Goal: Find specific page/section: Find specific page/section

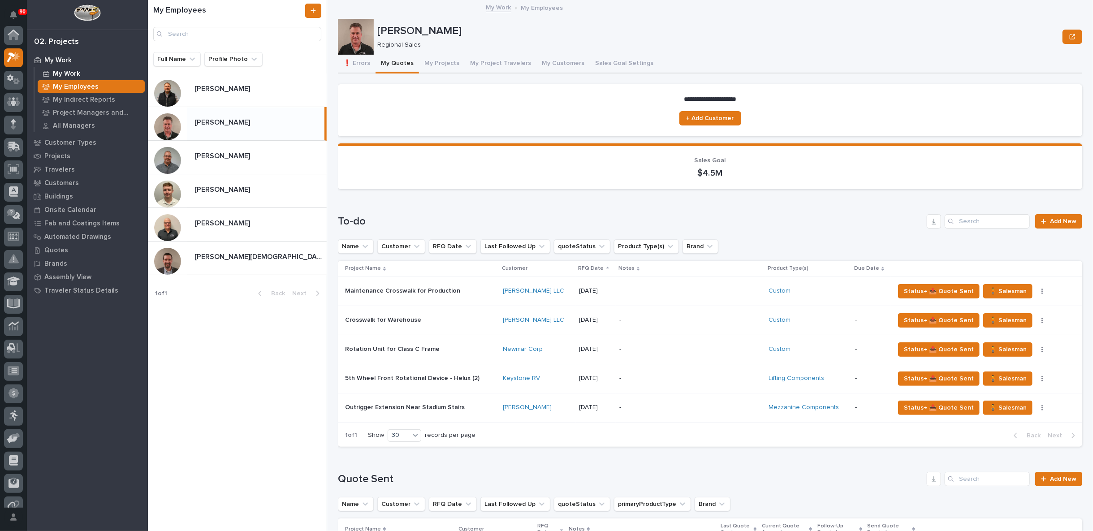
scroll to position [24, 0]
click at [71, 73] on p "My Work" at bounding box center [66, 74] width 27 height 8
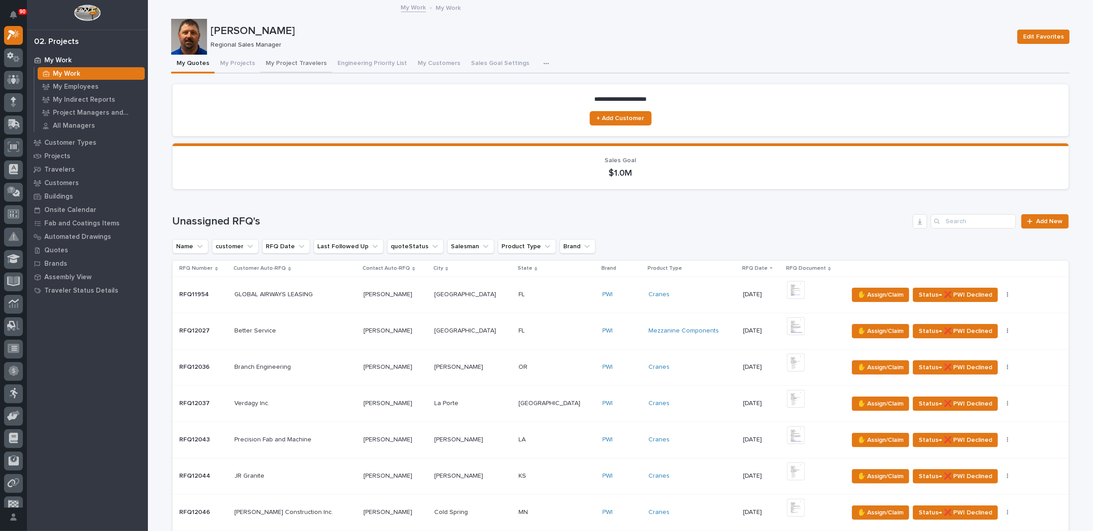
click at [293, 60] on button "My Project Travelers" at bounding box center [296, 64] width 72 height 19
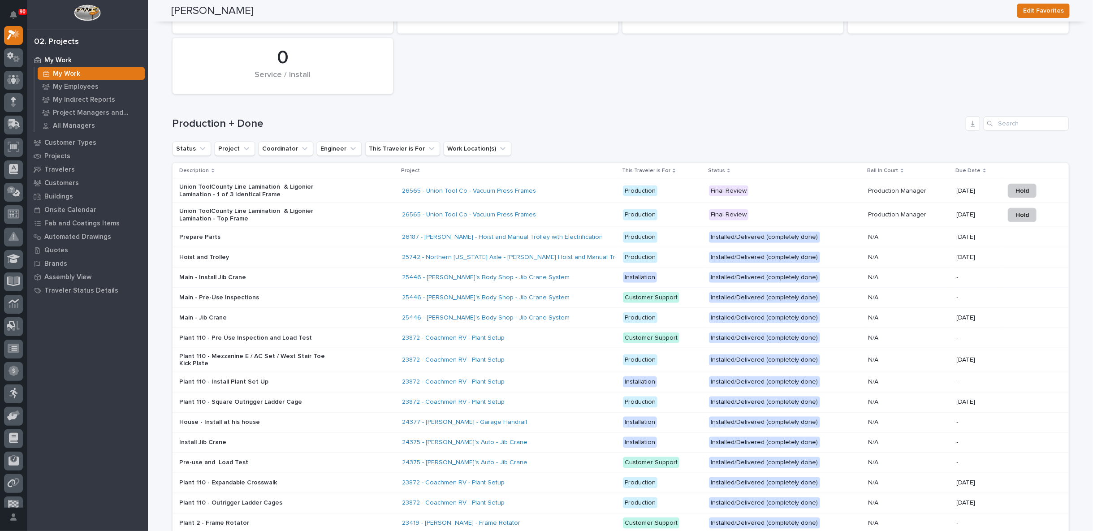
scroll to position [746, 0]
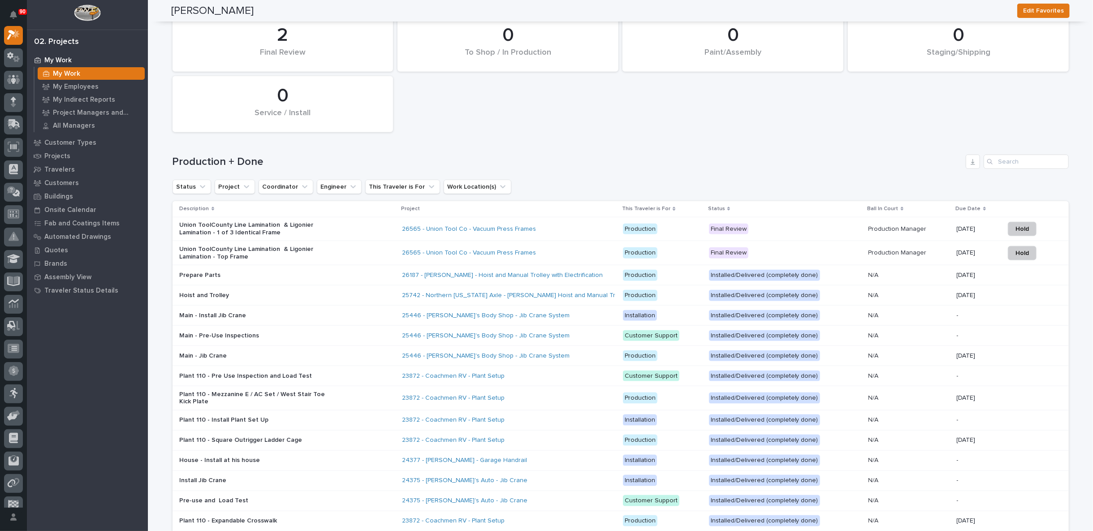
click at [348, 250] on div "Union ToolCounty Line Lamination & Ligonier Lamination - Top Frame" at bounding box center [287, 253] width 215 height 22
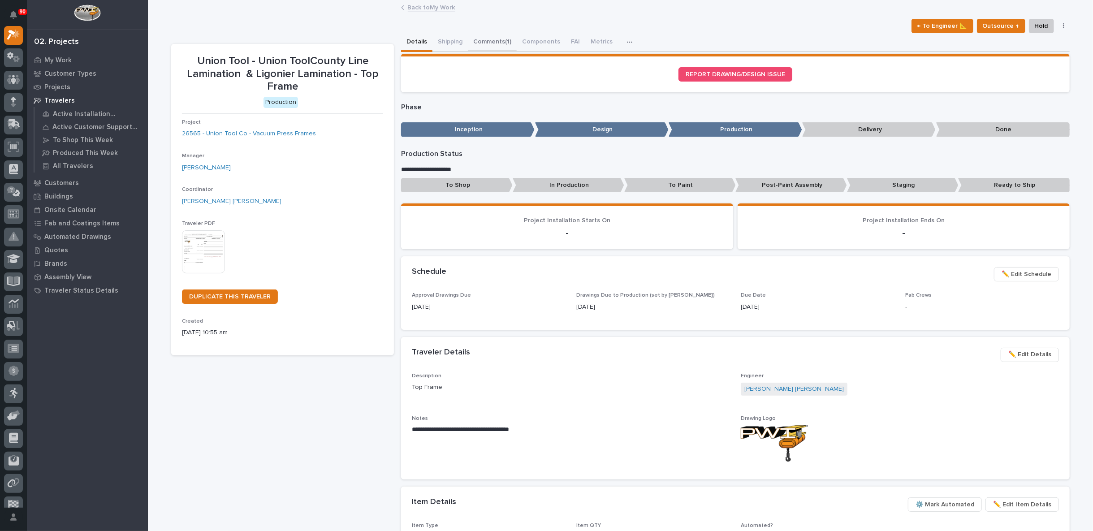
click at [494, 42] on button "Comments (1)" at bounding box center [492, 42] width 49 height 19
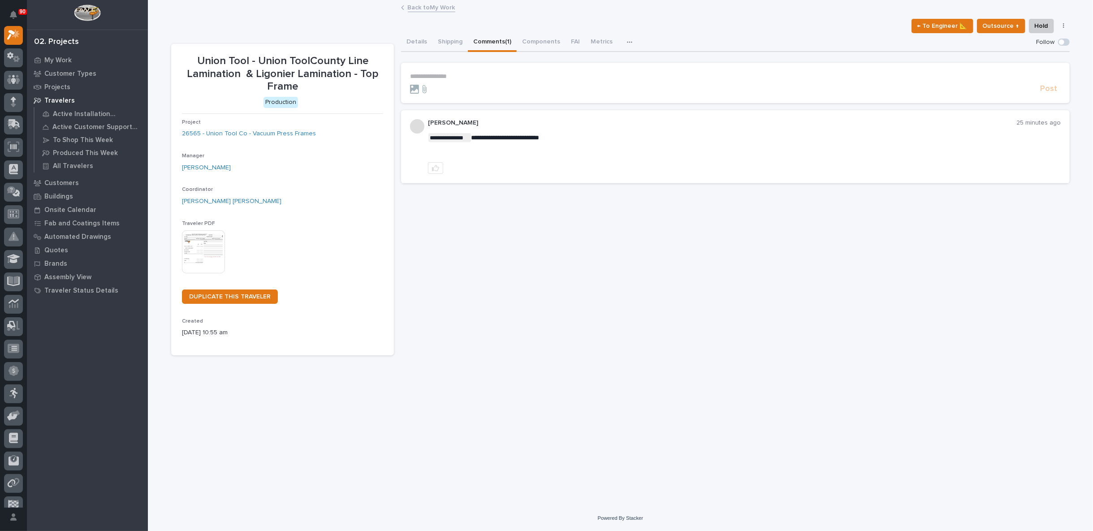
click at [430, 5] on link "Back to My Work" at bounding box center [431, 7] width 47 height 10
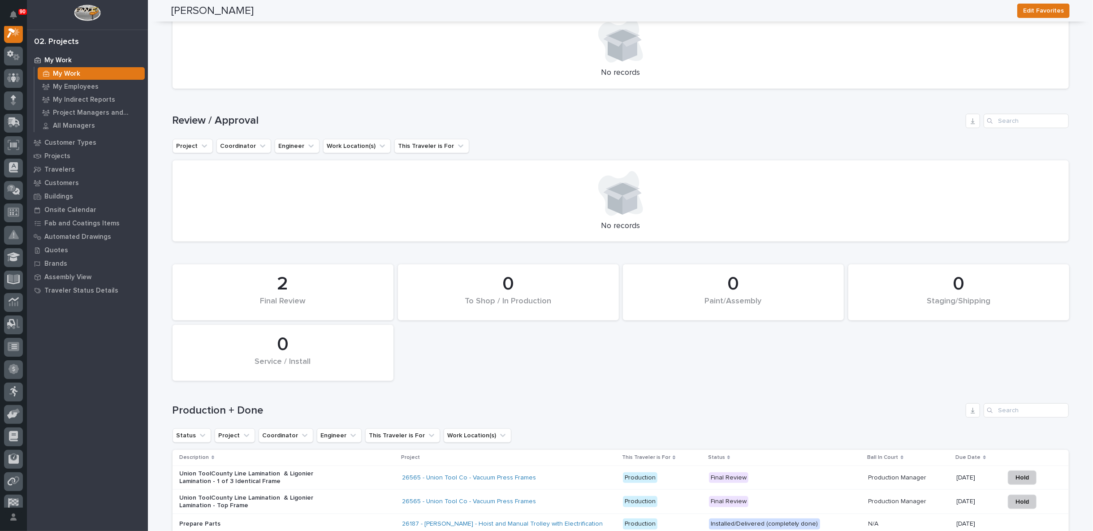
scroll to position [647, 0]
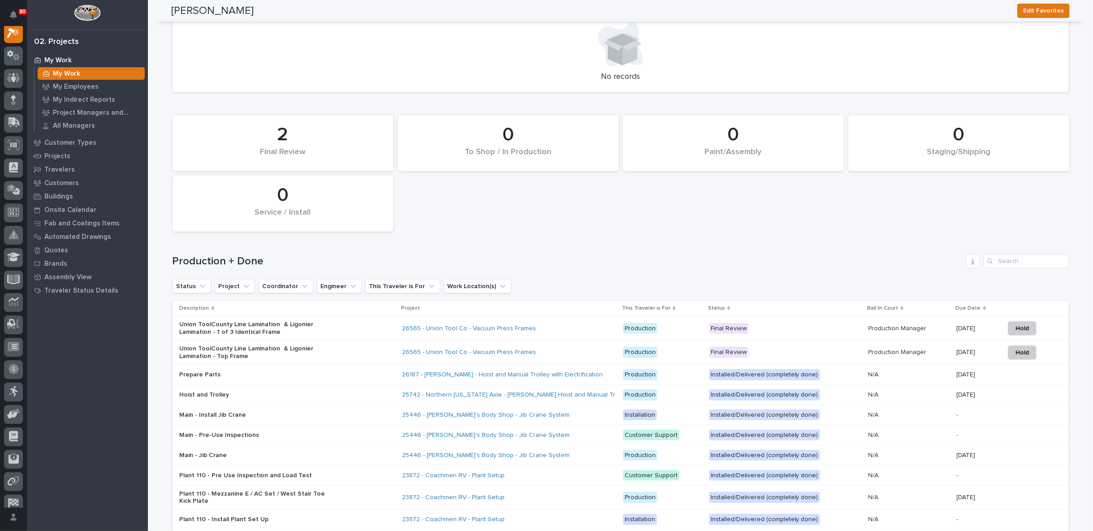
click at [352, 328] on div "Union ToolCounty Line Lamination & Ligonier Lamination - 1 of 3 Identical Frame" at bounding box center [287, 328] width 215 height 22
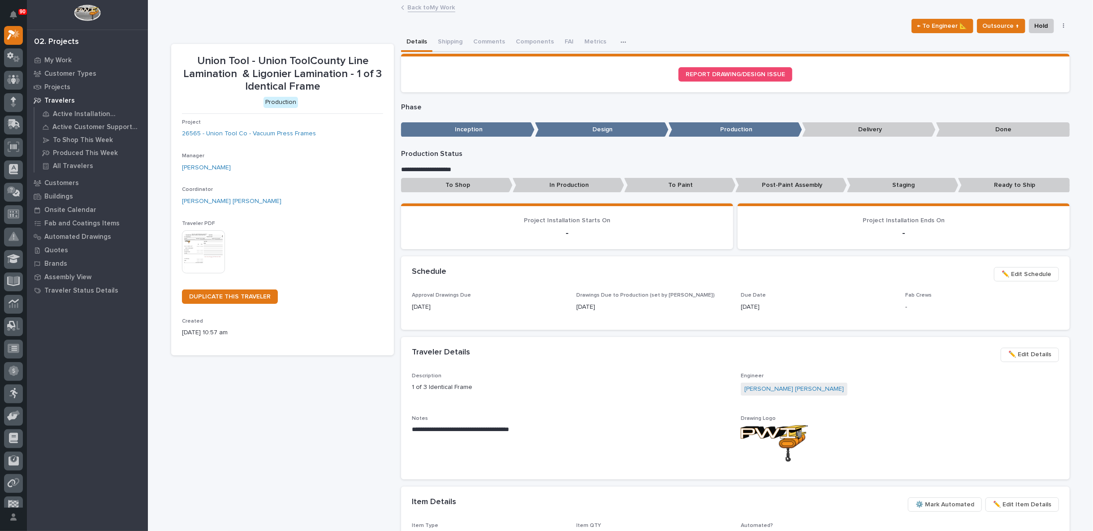
click at [433, 6] on link "Back to My Work" at bounding box center [431, 7] width 47 height 10
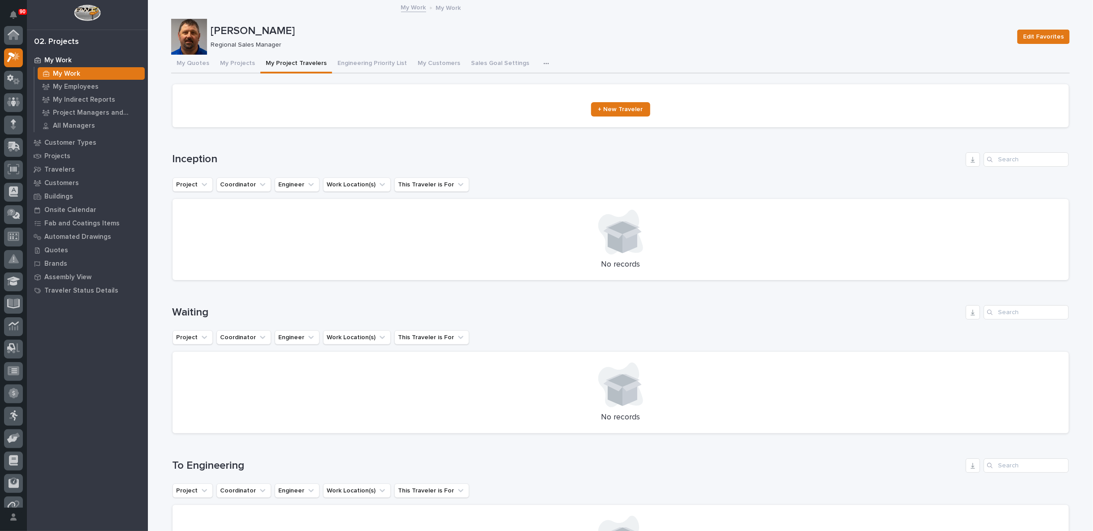
scroll to position [24, 0]
click at [16, 123] on icon at bounding box center [15, 121] width 12 height 9
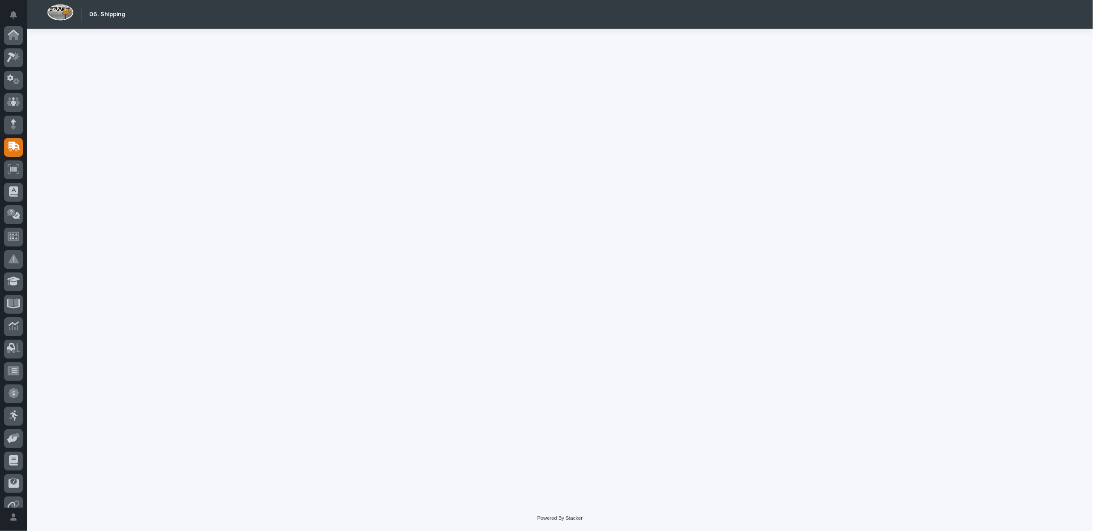
scroll to position [78, 0]
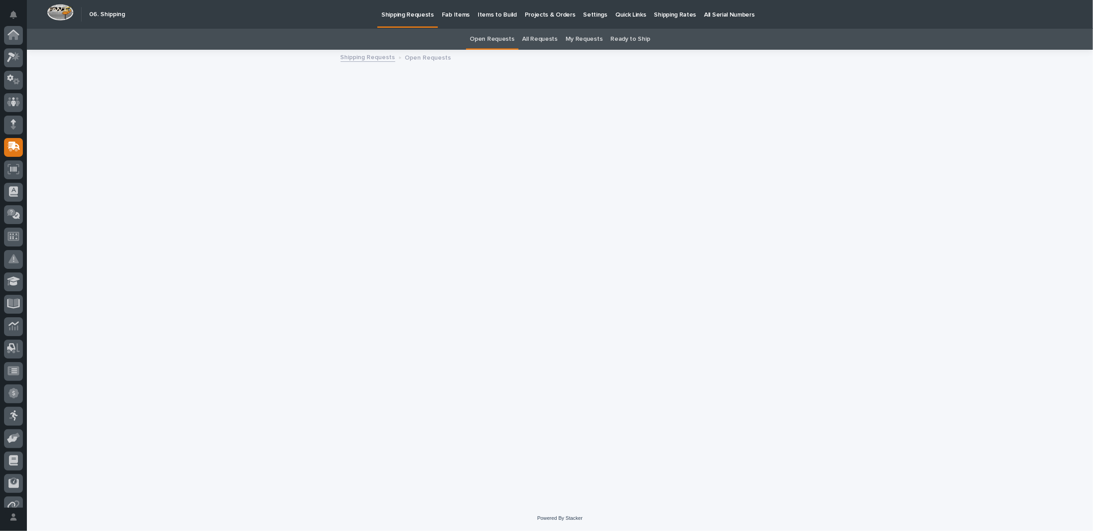
scroll to position [78, 0]
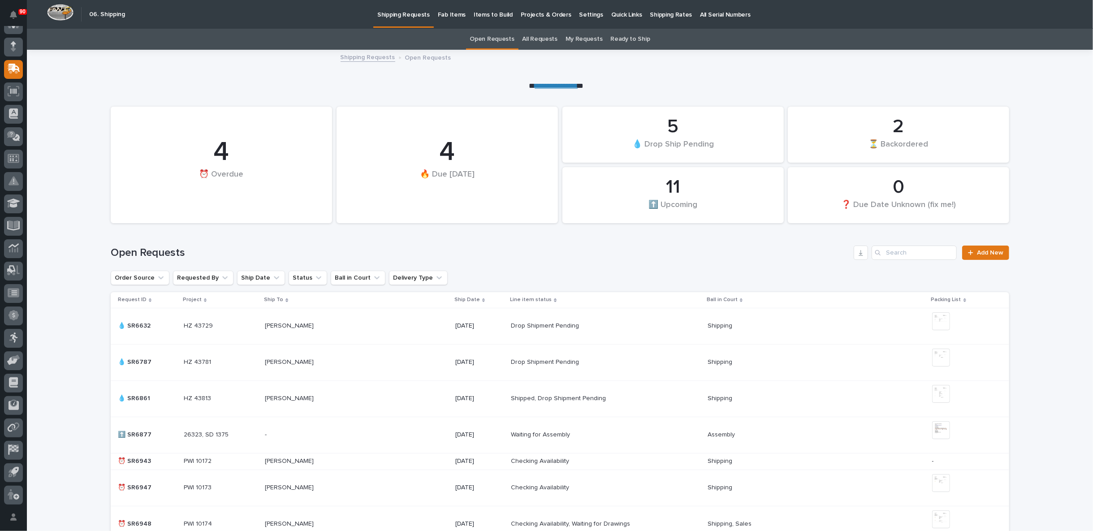
click at [538, 36] on link "All Requests" at bounding box center [539, 39] width 35 height 21
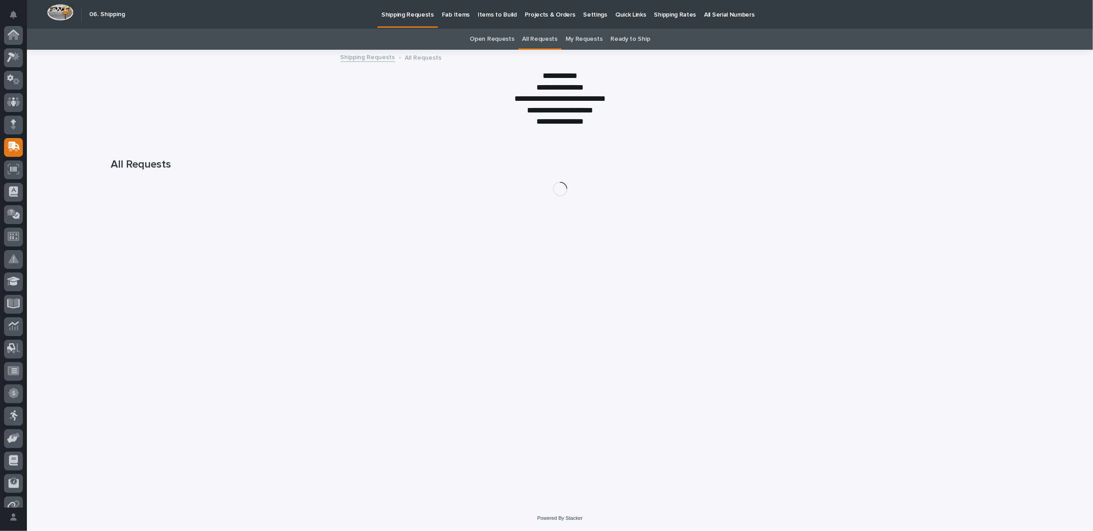
scroll to position [78, 0]
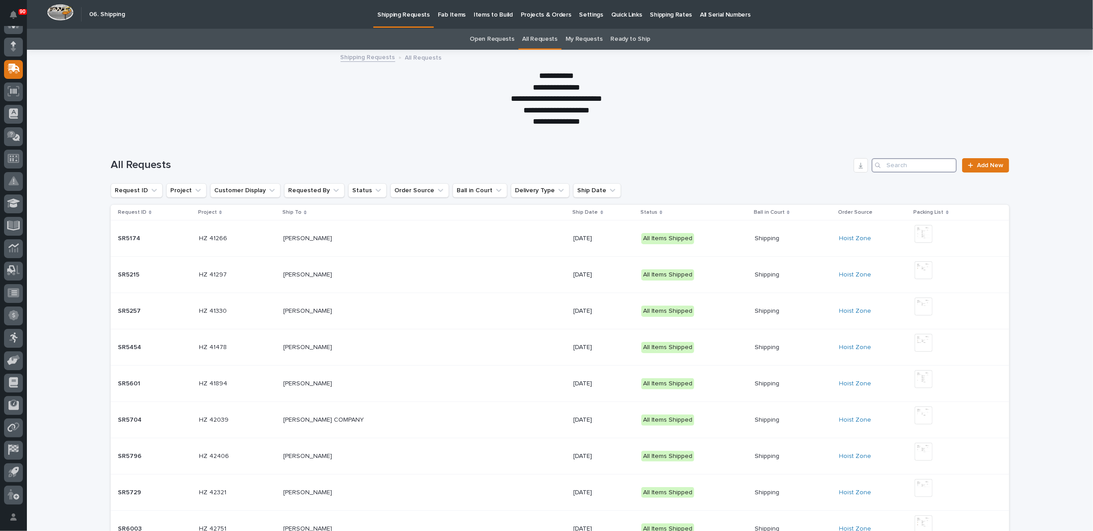
click at [921, 164] on input "Search" at bounding box center [913, 165] width 85 height 14
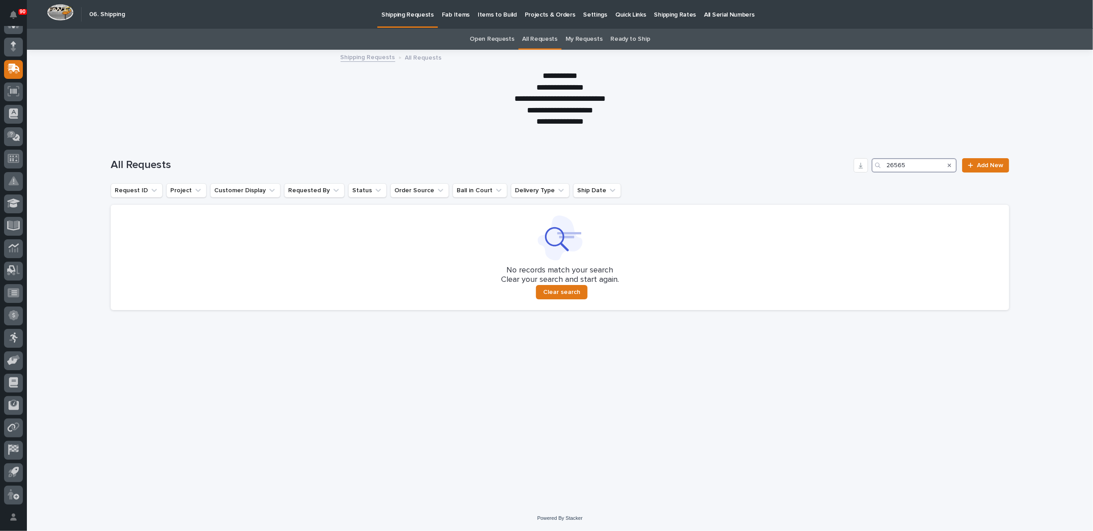
type input "26565"
click at [951, 164] on icon "Search" at bounding box center [950, 165] width 4 height 5
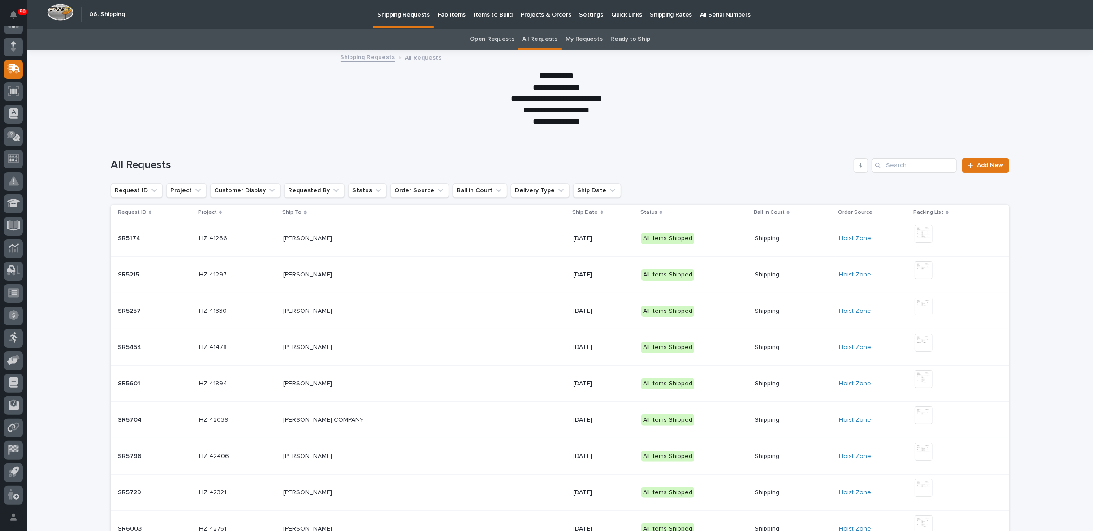
click at [493, 38] on link "Open Requests" at bounding box center [492, 39] width 44 height 21
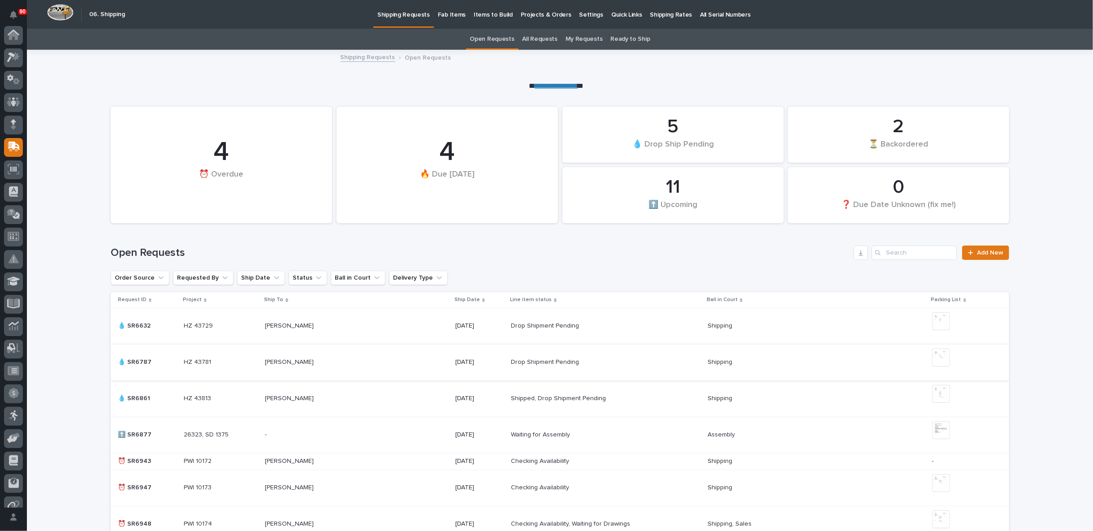
scroll to position [78, 0]
click at [579, 37] on link "My Requests" at bounding box center [583, 39] width 37 height 21
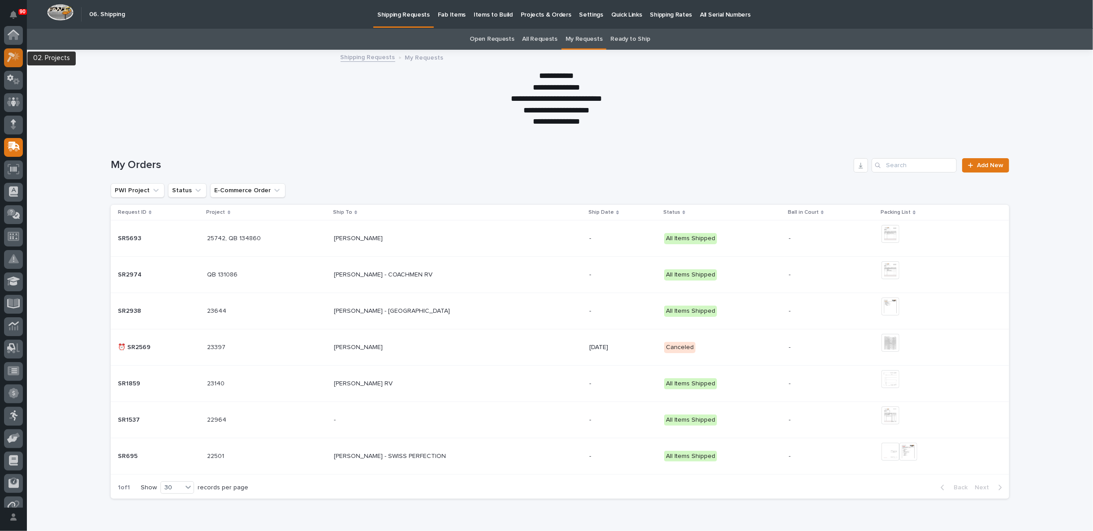
click at [13, 52] on icon at bounding box center [13, 57] width 13 height 10
